Goal: Task Accomplishment & Management: Manage account settings

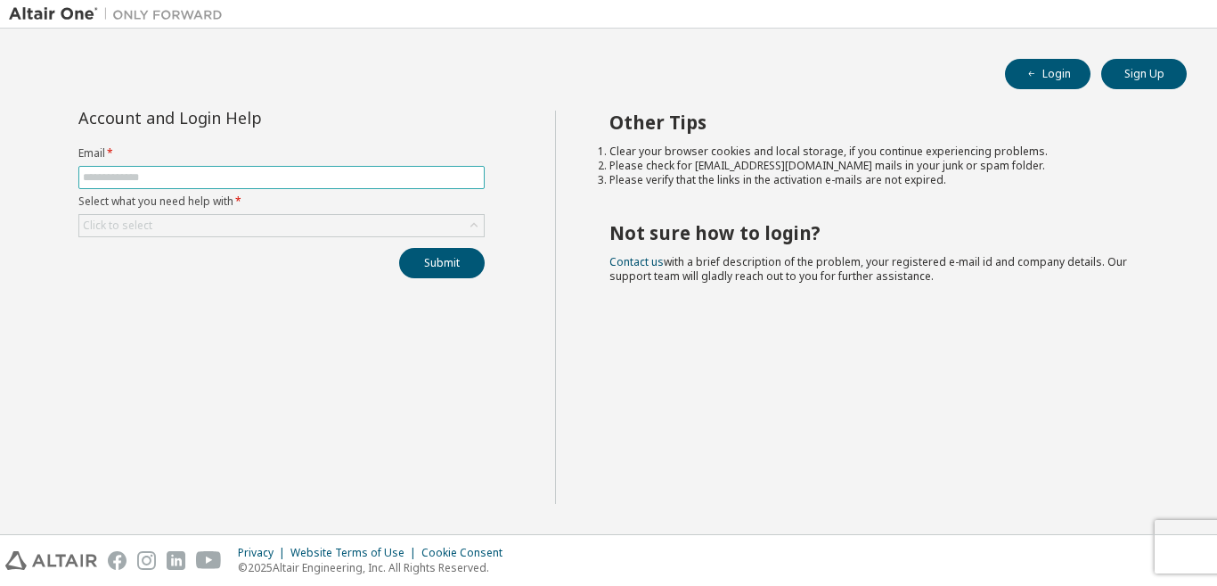
click at [337, 175] on input "text" at bounding box center [281, 177] width 397 height 14
click at [238, 387] on div "Account and Login Help Email * Select what you need help with * Click to select…" at bounding box center [282, 307] width 546 height 393
click at [250, 180] on input "text" at bounding box center [281, 177] width 397 height 14
type input "**********"
click at [399, 248] on button "Submit" at bounding box center [442, 263] width 86 height 30
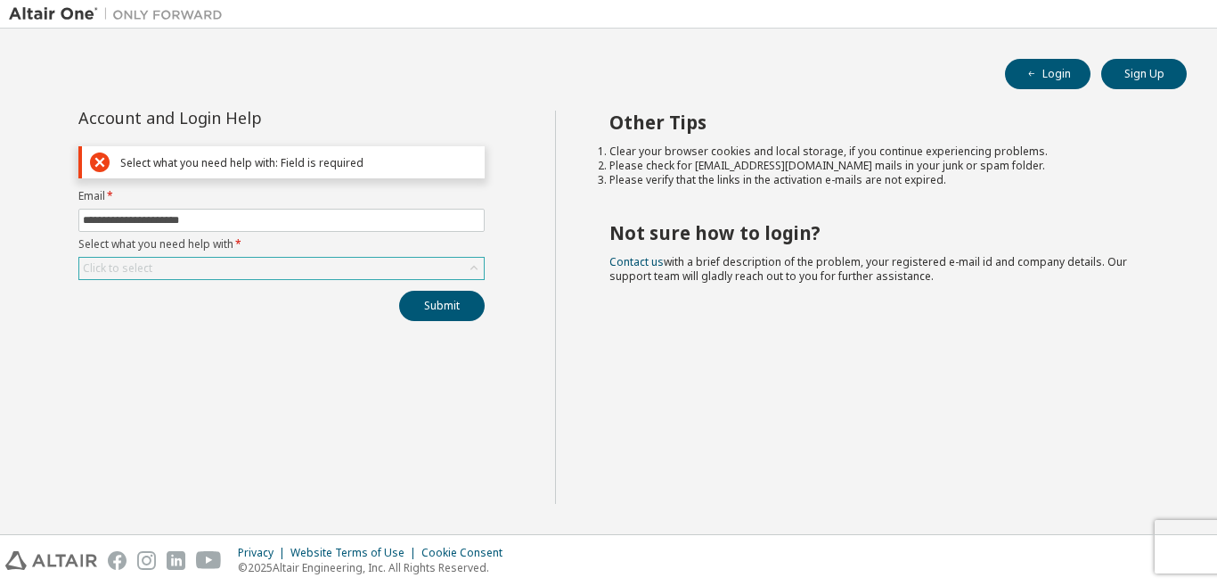
click at [227, 270] on div "Click to select" at bounding box center [281, 268] width 405 height 21
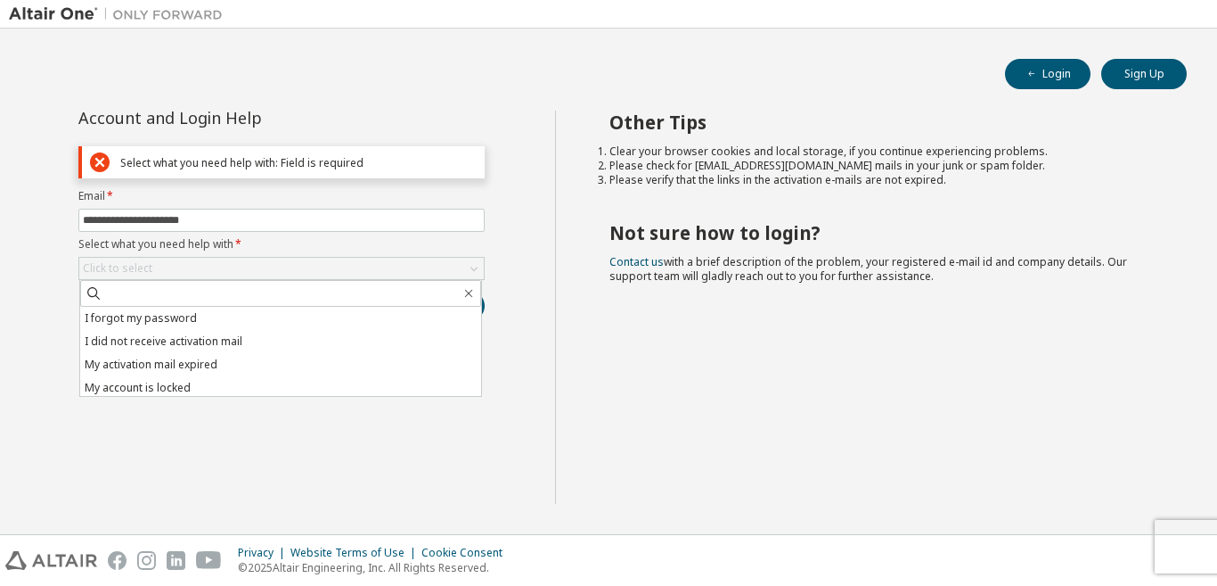
drag, startPoint x: 143, startPoint y: 327, endPoint x: 166, endPoint y: 321, distance: 24.0
click at [151, 324] on li "I forgot my password" at bounding box center [280, 318] width 401 height 23
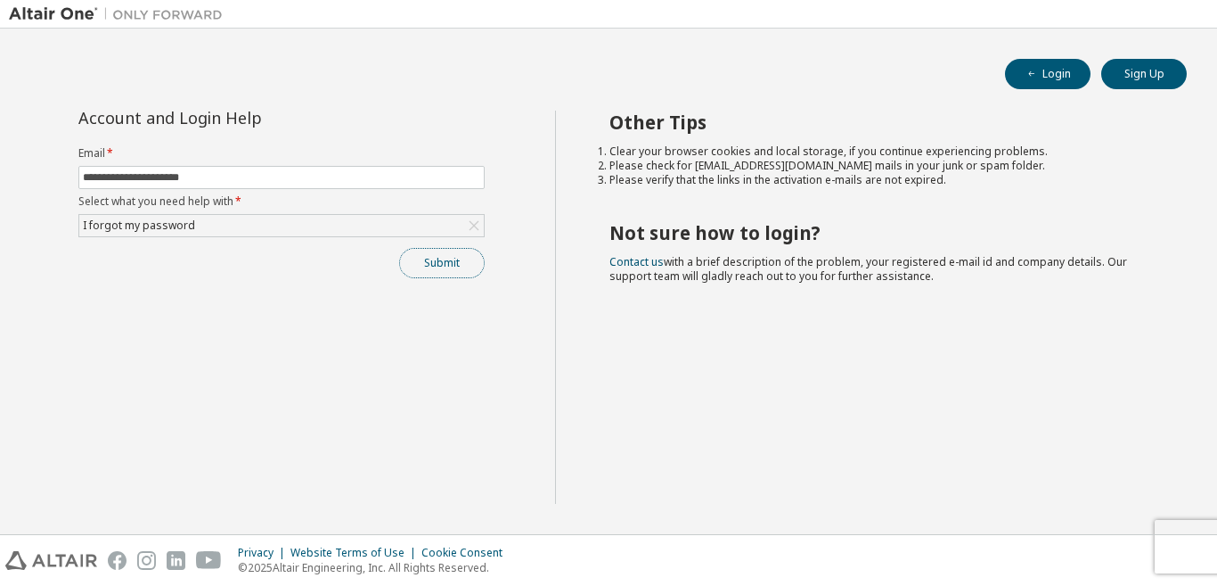
click at [435, 252] on button "Submit" at bounding box center [442, 263] width 86 height 30
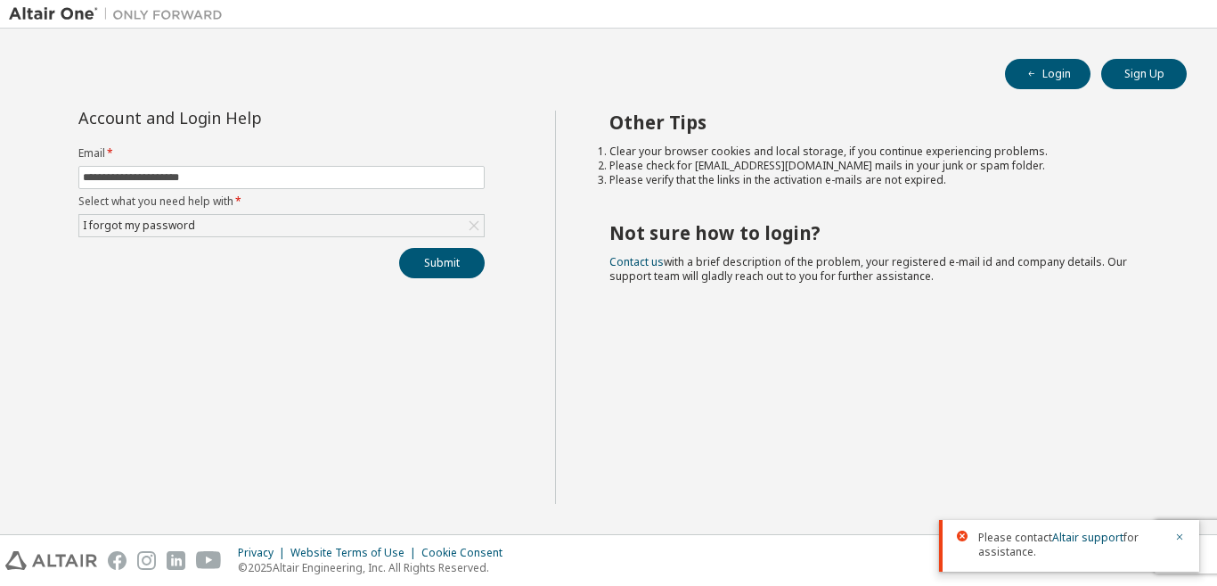
click at [1083, 522] on div "Please contact Altair support for assistance." at bounding box center [1069, 546] width 260 height 52
click at [1083, 529] on link "Altair support" at bounding box center [1087, 536] width 71 height 15
click at [458, 267] on button "Submit" at bounding box center [442, 263] width 86 height 30
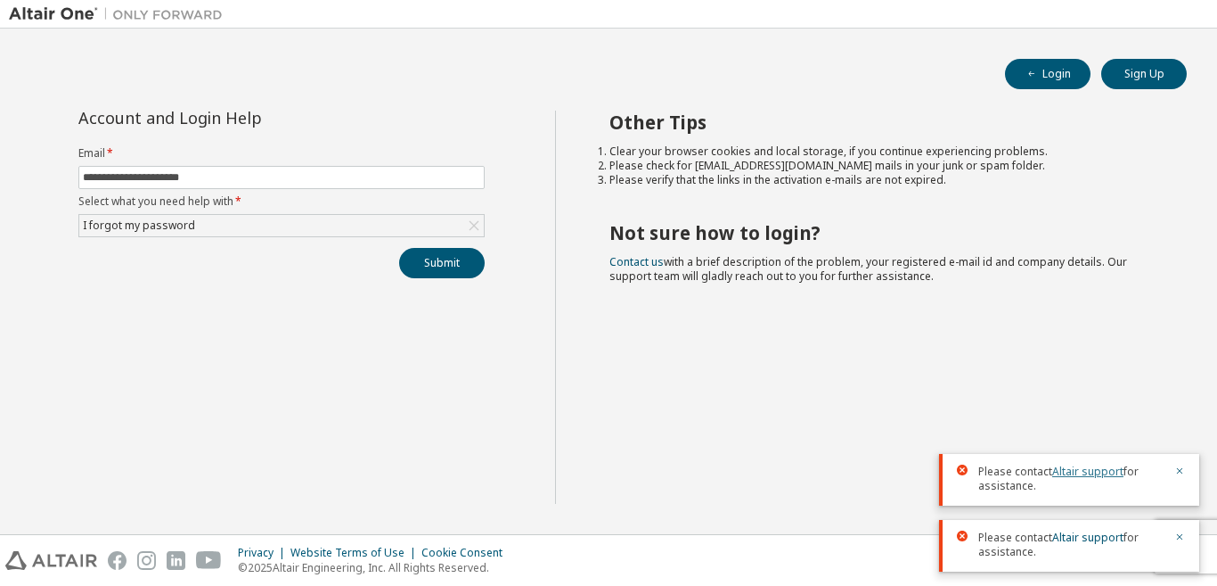
click at [1082, 464] on link "Altair support" at bounding box center [1087, 470] width 71 height 15
